Goal: Task Accomplishment & Management: Complete application form

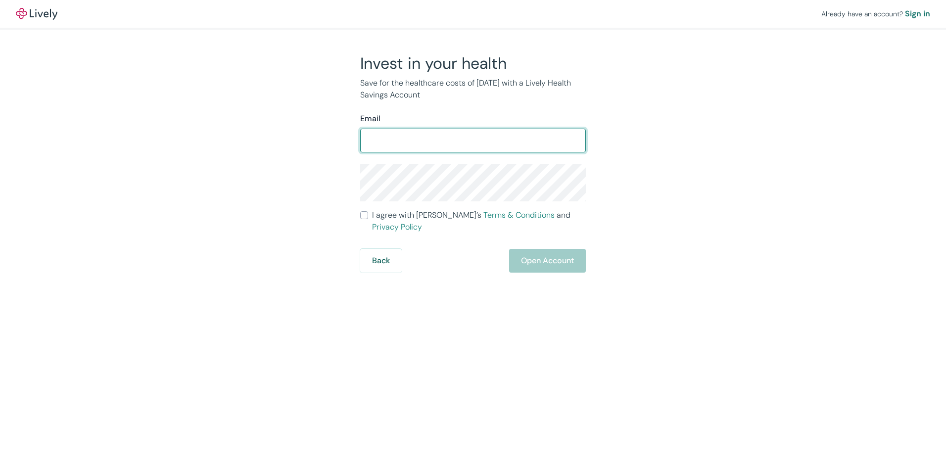
click at [384, 136] on input "Email" at bounding box center [473, 141] width 226 height 20
type input "[EMAIL_ADDRESS][DOMAIN_NAME]"
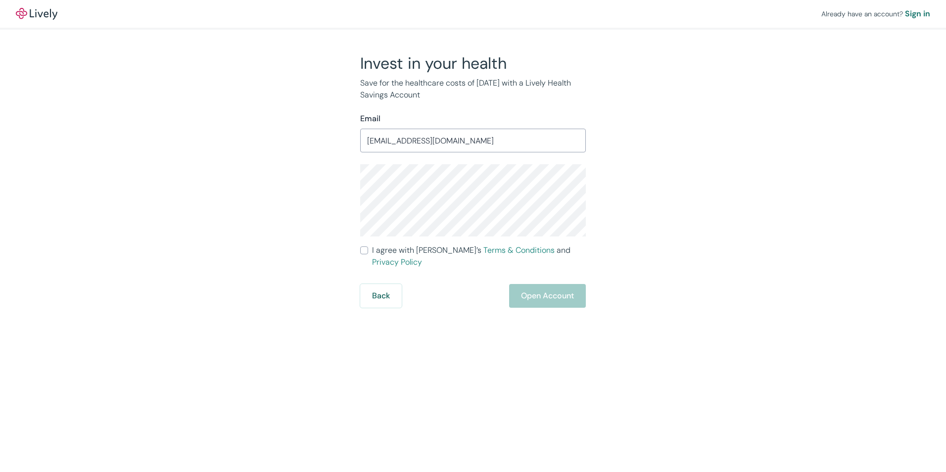
click at [363, 245] on label "I agree with Lively’s Terms & Conditions and Privacy Policy" at bounding box center [473, 256] width 226 height 24
click at [363, 246] on input "I agree with Lively’s Terms & Conditions and Privacy Policy" at bounding box center [364, 250] width 8 height 8
checkbox input "true"
click at [534, 288] on button "Open Account" at bounding box center [547, 296] width 77 height 24
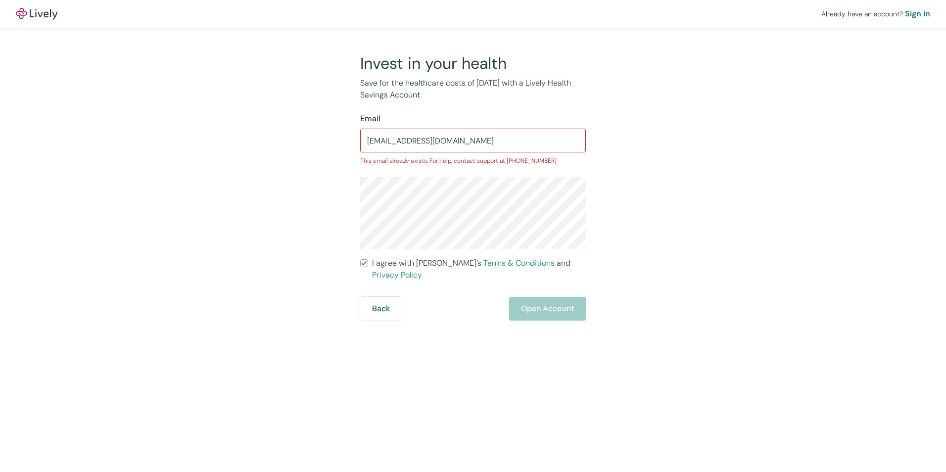
click at [905, 10] on div "Already have an account? Sign in" at bounding box center [875, 14] width 109 height 12
click at [916, 11] on div "Sign in" at bounding box center [917, 14] width 25 height 12
